Goal: Check status: Check status

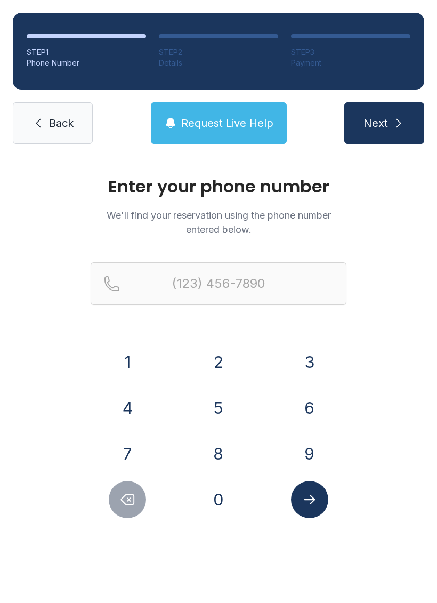
click at [305, 435] on button "9" at bounding box center [309, 453] width 37 height 37
click at [136, 363] on button "1" at bounding box center [127, 361] width 37 height 37
click at [212, 508] on button "0" at bounding box center [218, 499] width 37 height 37
click at [225, 414] on button "5" at bounding box center [218, 407] width 37 height 37
click at [140, 449] on button "7" at bounding box center [127, 453] width 37 height 37
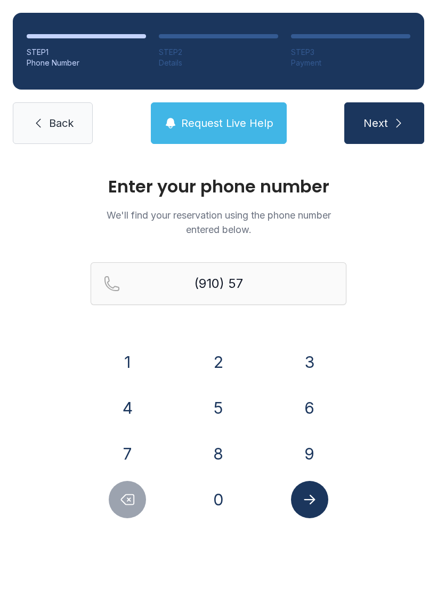
click at [205, 465] on button "8" at bounding box center [218, 453] width 37 height 37
click at [297, 376] on button "3" at bounding box center [309, 361] width 37 height 37
click at [217, 513] on button "0" at bounding box center [218, 499] width 37 height 37
click at [218, 359] on button "2" at bounding box center [218, 361] width 37 height 37
click at [135, 359] on button "1" at bounding box center [127, 361] width 37 height 37
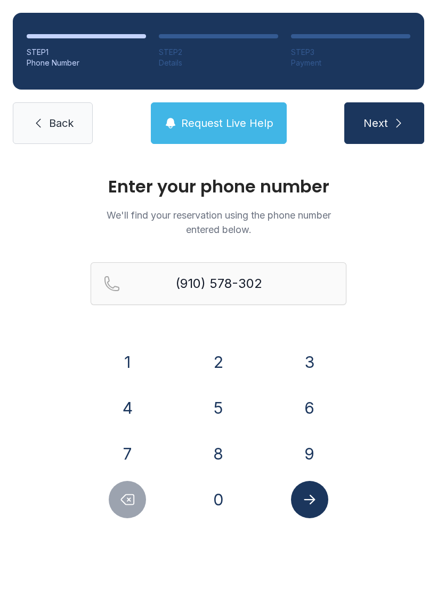
type input "[PHONE_NUMBER]"
click at [315, 501] on icon "Submit lookup form" at bounding box center [310, 499] width 16 height 16
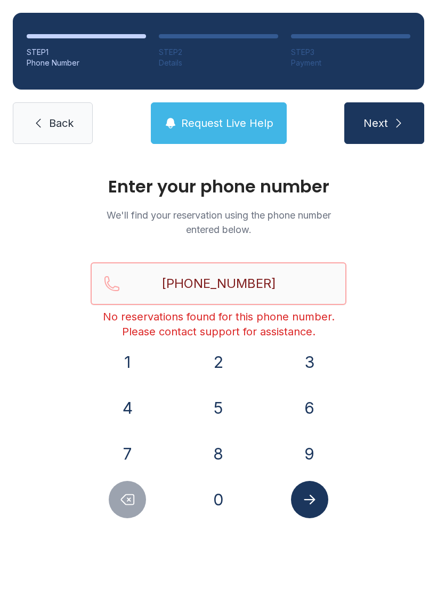
click at [276, 279] on input "[PHONE_NUMBER]" at bounding box center [219, 283] width 256 height 43
